Goal: Task Accomplishment & Management: Use online tool/utility

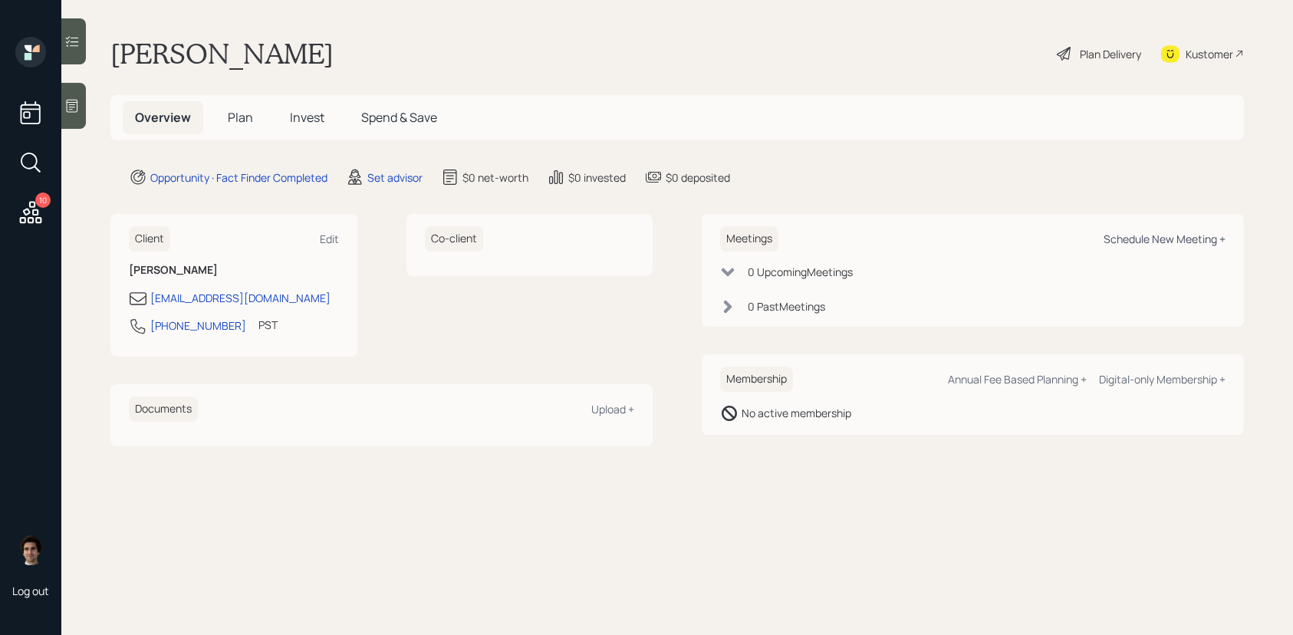
click at [1132, 242] on div "Schedule New Meeting +" at bounding box center [1164, 239] width 122 height 15
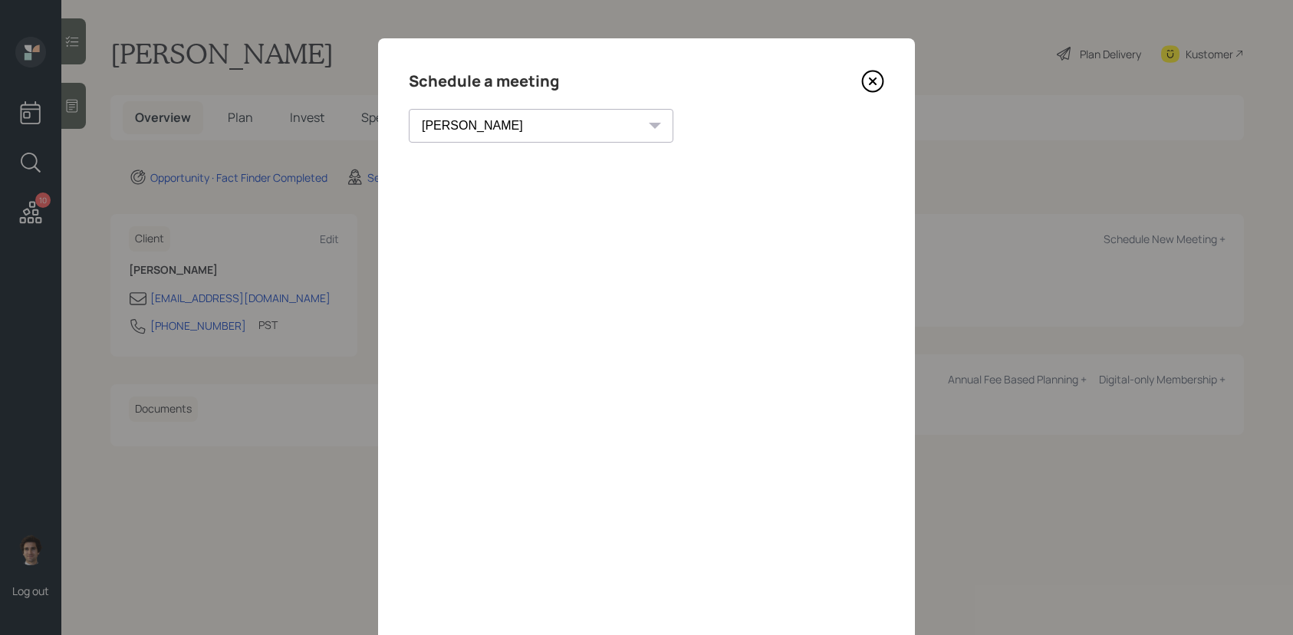
click at [508, 127] on select "[PERSON_NAME] [PERSON_NAME] [PERSON_NAME] [PERSON_NAME] [PERSON_NAME] [PERSON_N…" at bounding box center [541, 126] width 265 height 34
select select "59554aeb-d739-4552-90b9-0d27d70b4bf7"
click at [409, 109] on select "[PERSON_NAME] [PERSON_NAME] [PERSON_NAME] [PERSON_NAME] [PERSON_NAME] [PERSON_N…" at bounding box center [541, 126] width 265 height 34
click at [665, 124] on div "Choose my own meeting type" at bounding box center [729, 125] width 129 height 29
click at [478, 124] on select "[PERSON_NAME] [PERSON_NAME] [PERSON_NAME] [PERSON_NAME] [PERSON_NAME] [PERSON_N…" at bounding box center [541, 126] width 265 height 34
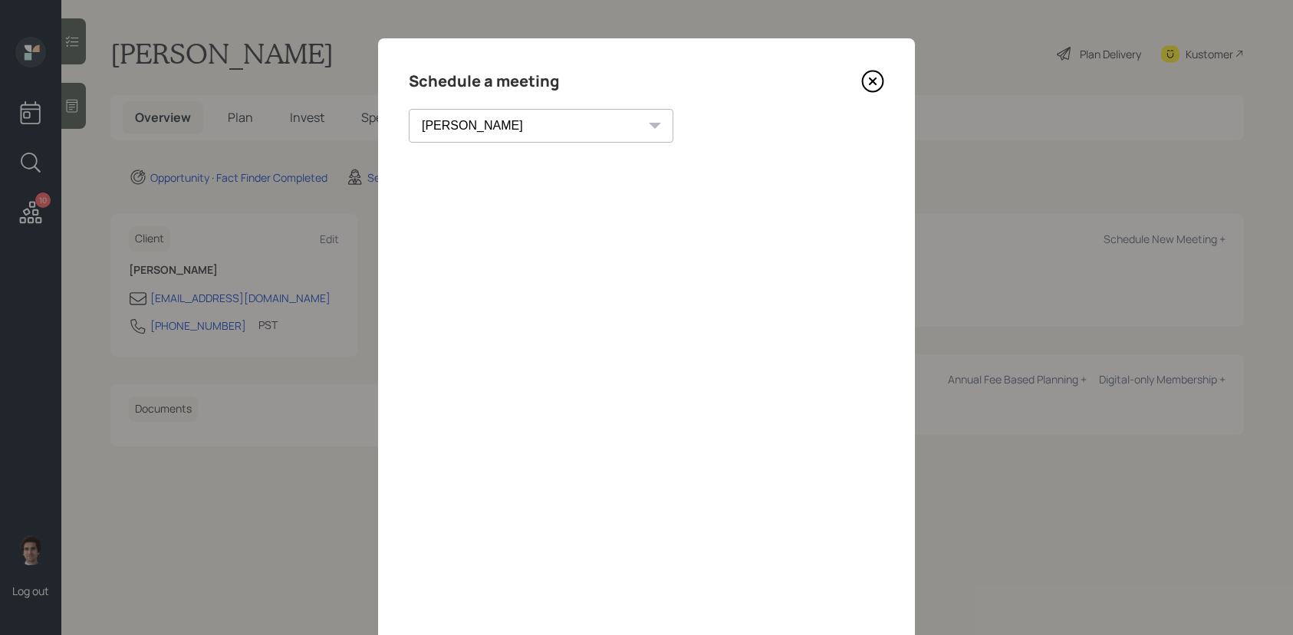
select select "59554aeb-d739-4552-90b9-0d27d70b4bf7"
click at [409, 109] on select "[PERSON_NAME] [PERSON_NAME] [PERSON_NAME] [PERSON_NAME] [PERSON_NAME] [PERSON_N…" at bounding box center [541, 126] width 265 height 34
click at [665, 120] on div "Choose my own meeting type" at bounding box center [729, 125] width 129 height 29
click at [878, 89] on icon at bounding box center [873, 81] width 21 height 21
